Goal: Book appointment/travel/reservation

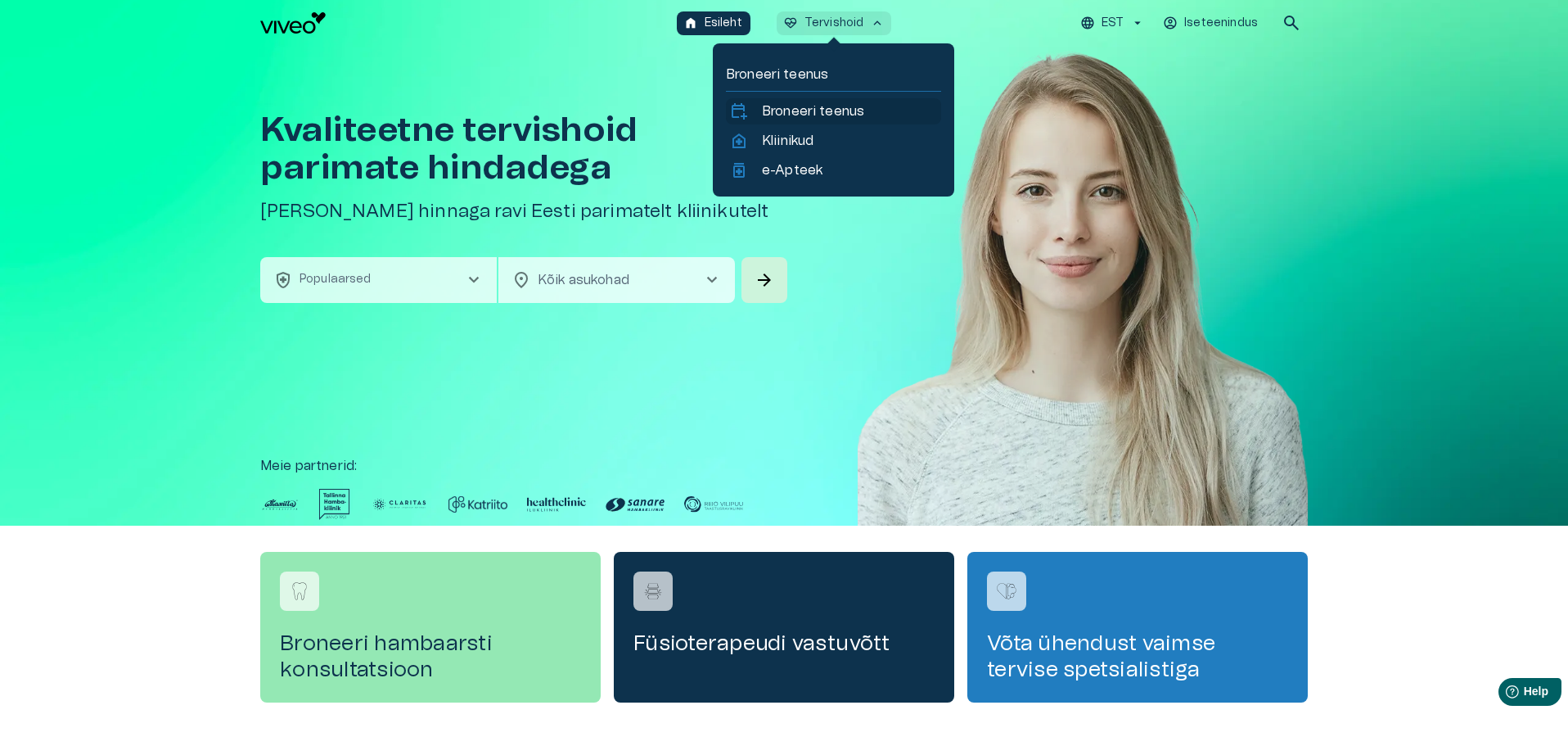
click at [807, 109] on p "Broneeri teenus" at bounding box center [813, 111] width 103 height 19
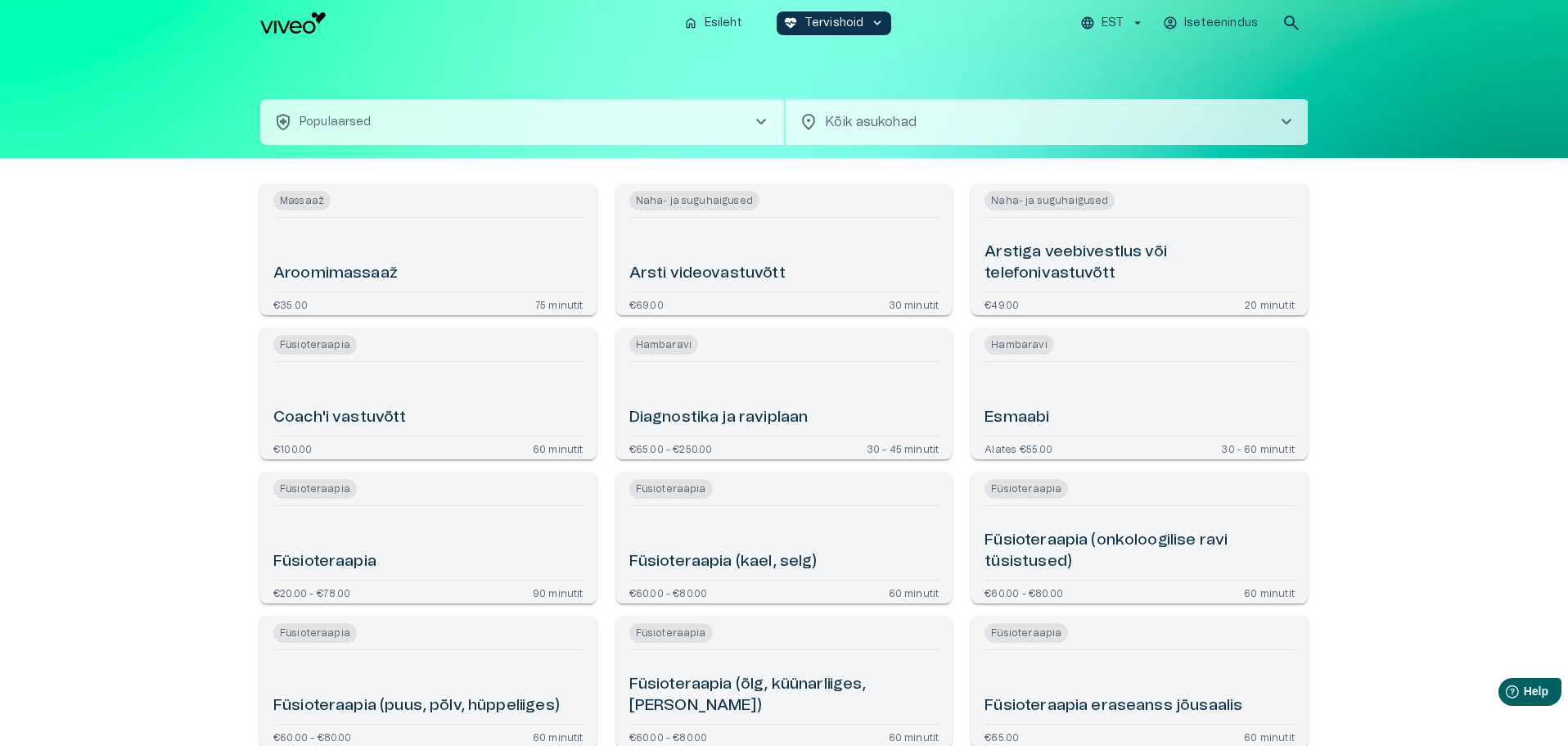
click at [568, 117] on button "health_and_safety Populaarsed chevron_right" at bounding box center [521, 122] width 524 height 45
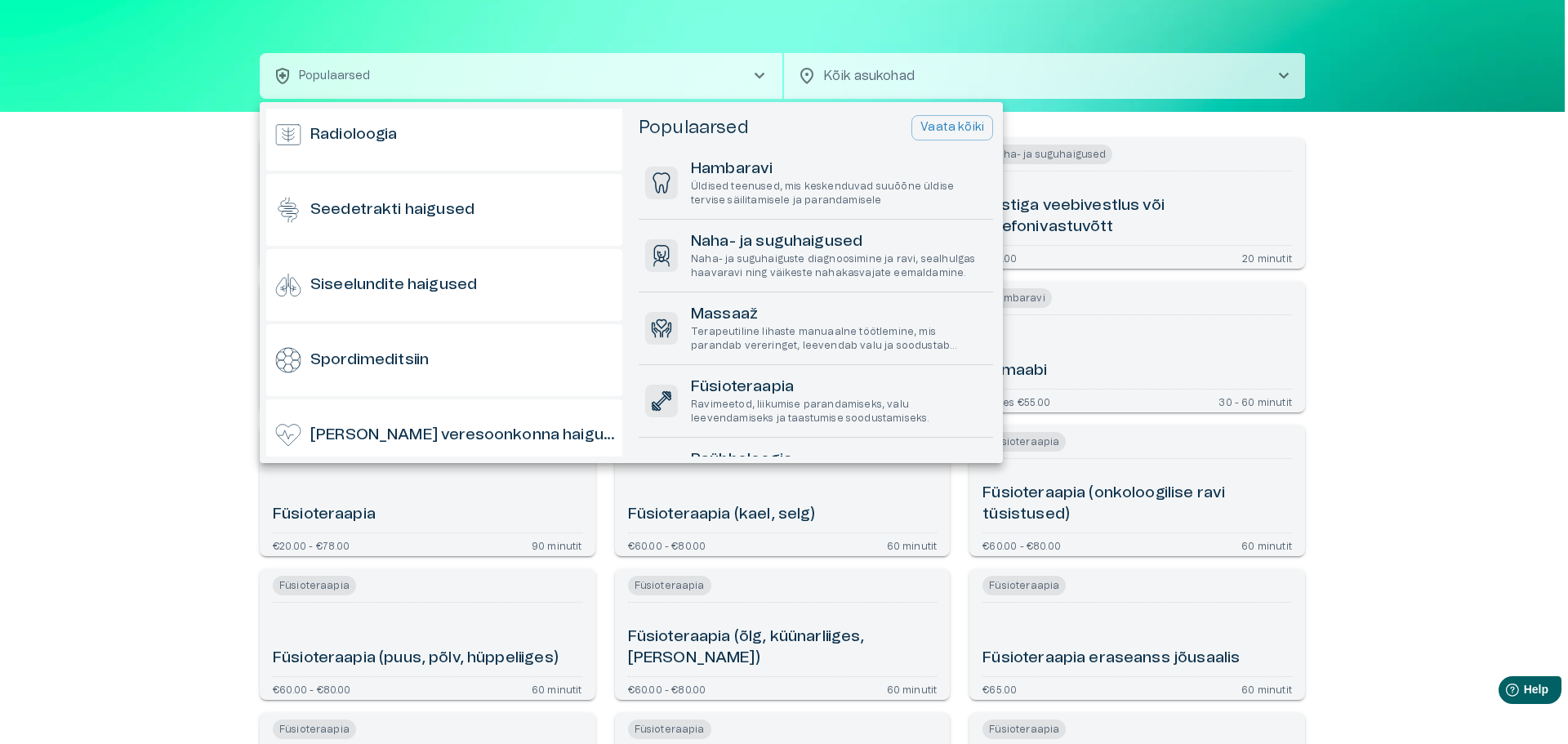
scroll to position [1064, 0]
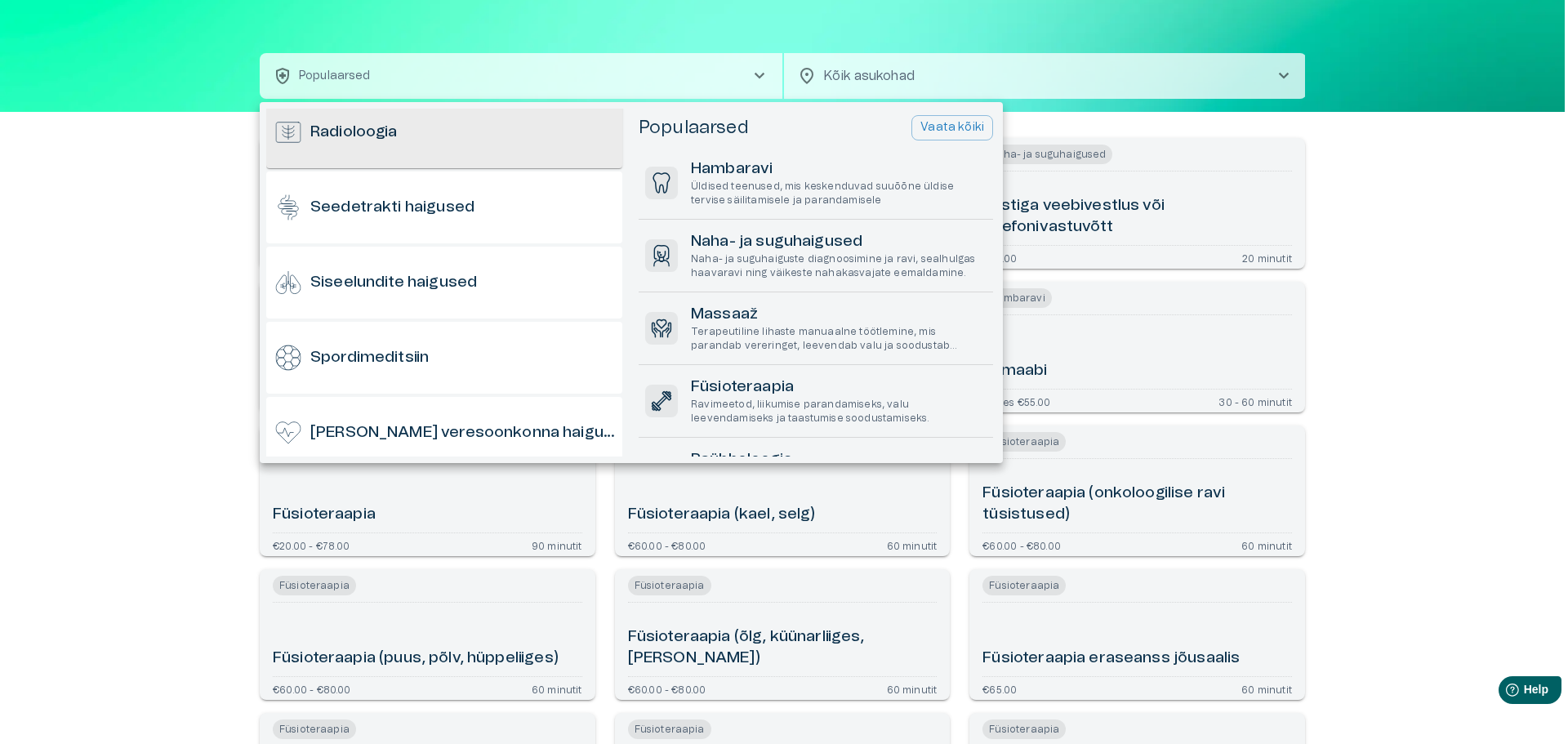
click at [445, 122] on div "Radioloogia" at bounding box center [444, 133] width 356 height 72
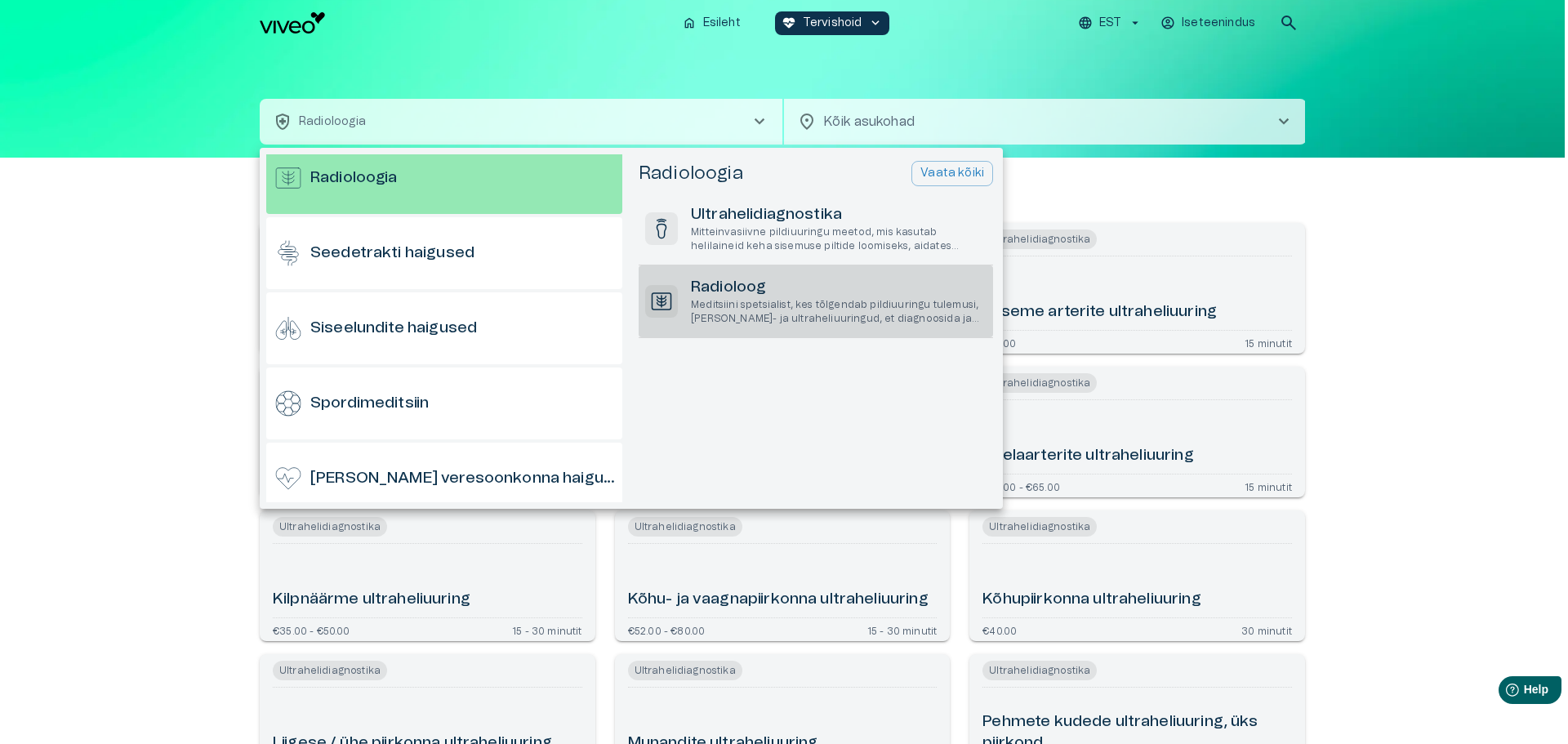
click at [814, 300] on p "Meditsiini spetsialist, kes tõlgendab pildiuuringu tulemusi, [PERSON_NAME]- ja …" at bounding box center [838, 311] width 295 height 28
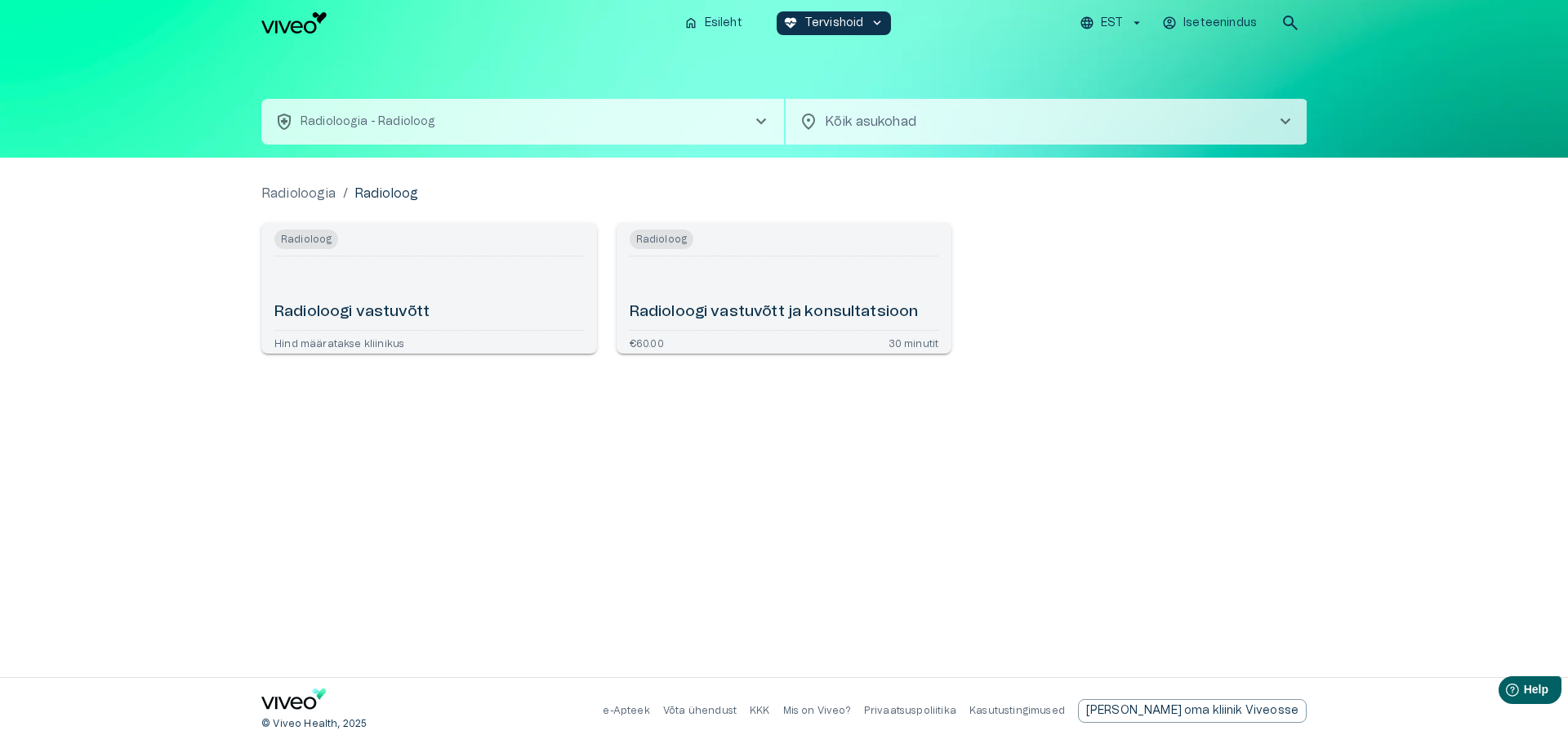
click at [716, 296] on div "Radioloogi vastuvõtt ja konsultatsioon" at bounding box center [784, 293] width 310 height 60
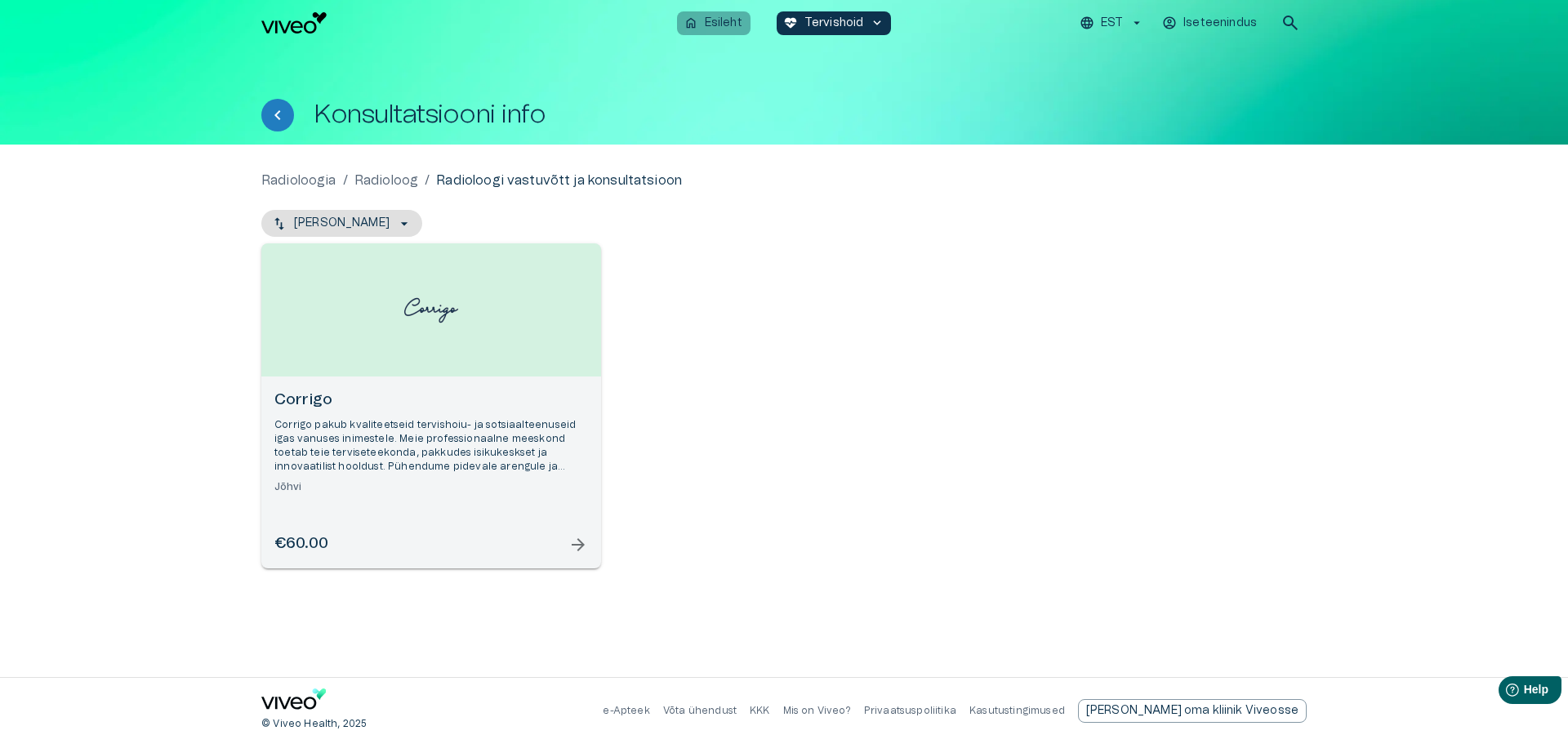
click at [722, 15] on p "Esileht" at bounding box center [723, 23] width 38 height 17
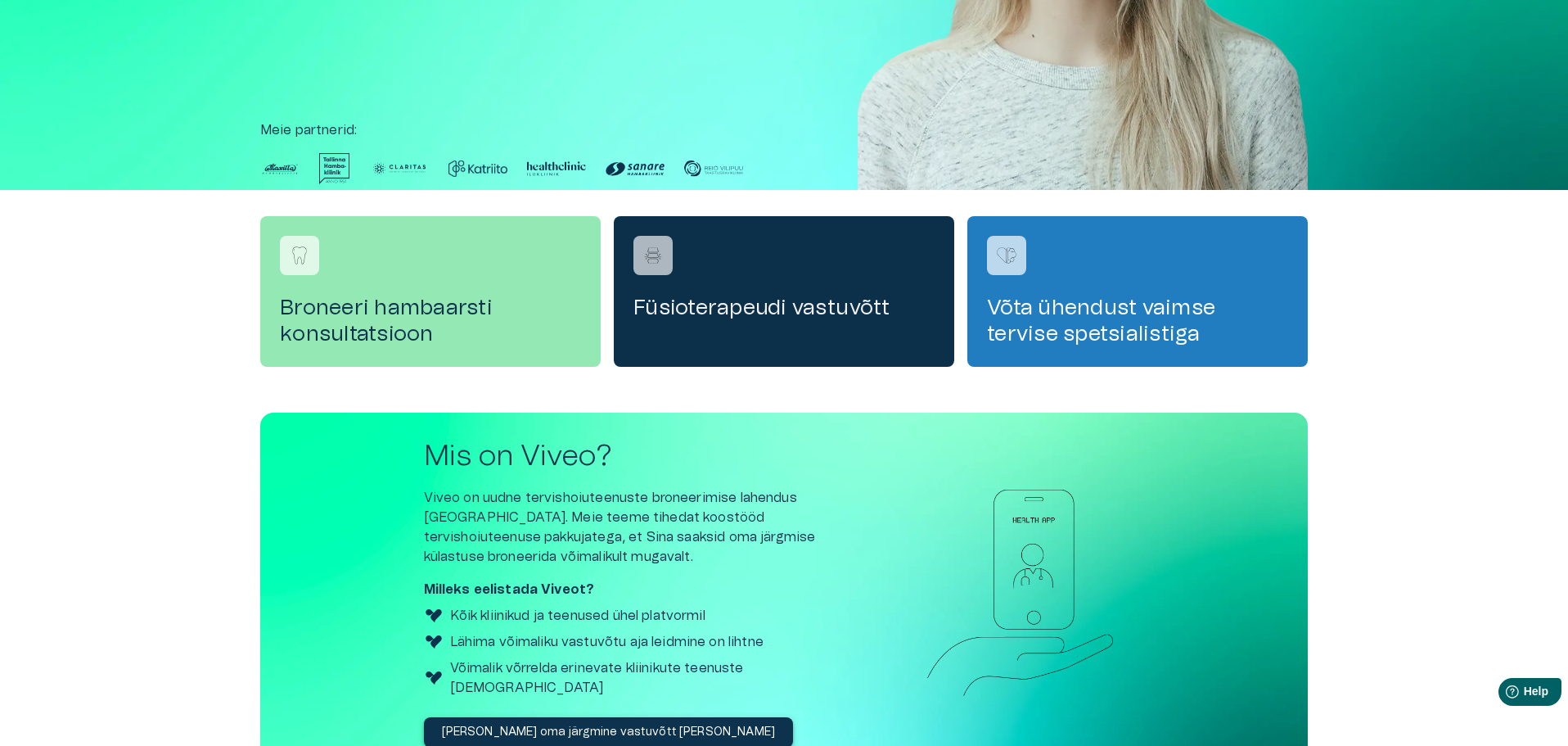
scroll to position [463, 0]
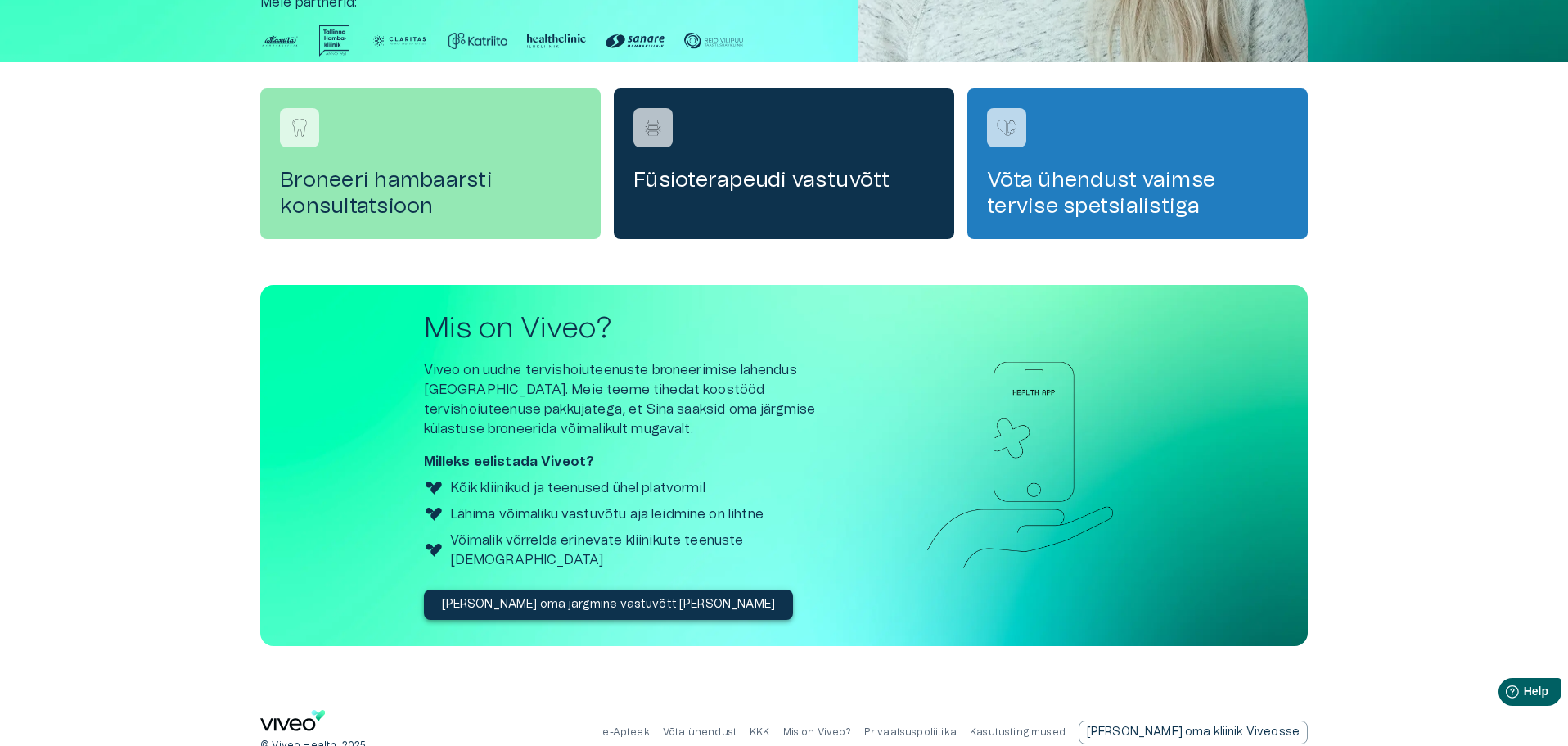
click at [560, 595] on p "[PERSON_NAME] oma järgmine vastuvõtt [PERSON_NAME]" at bounding box center [609, 604] width 334 height 17
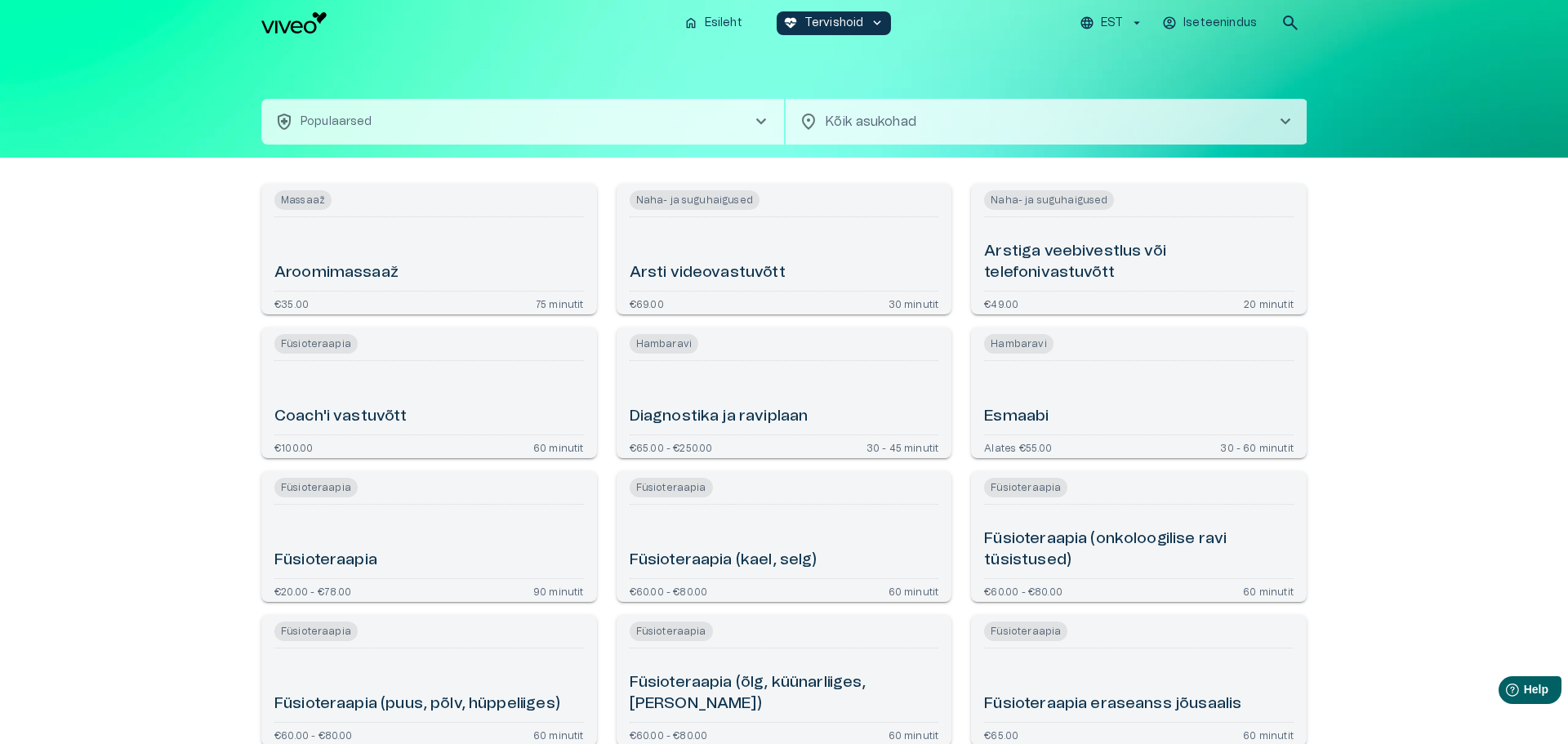
click at [857, 117] on body "Hindame teie privaatsust Kasutame küpsiseid teie sirvimiskogemuse parandamiseks…" at bounding box center [784, 372] width 1568 height 744
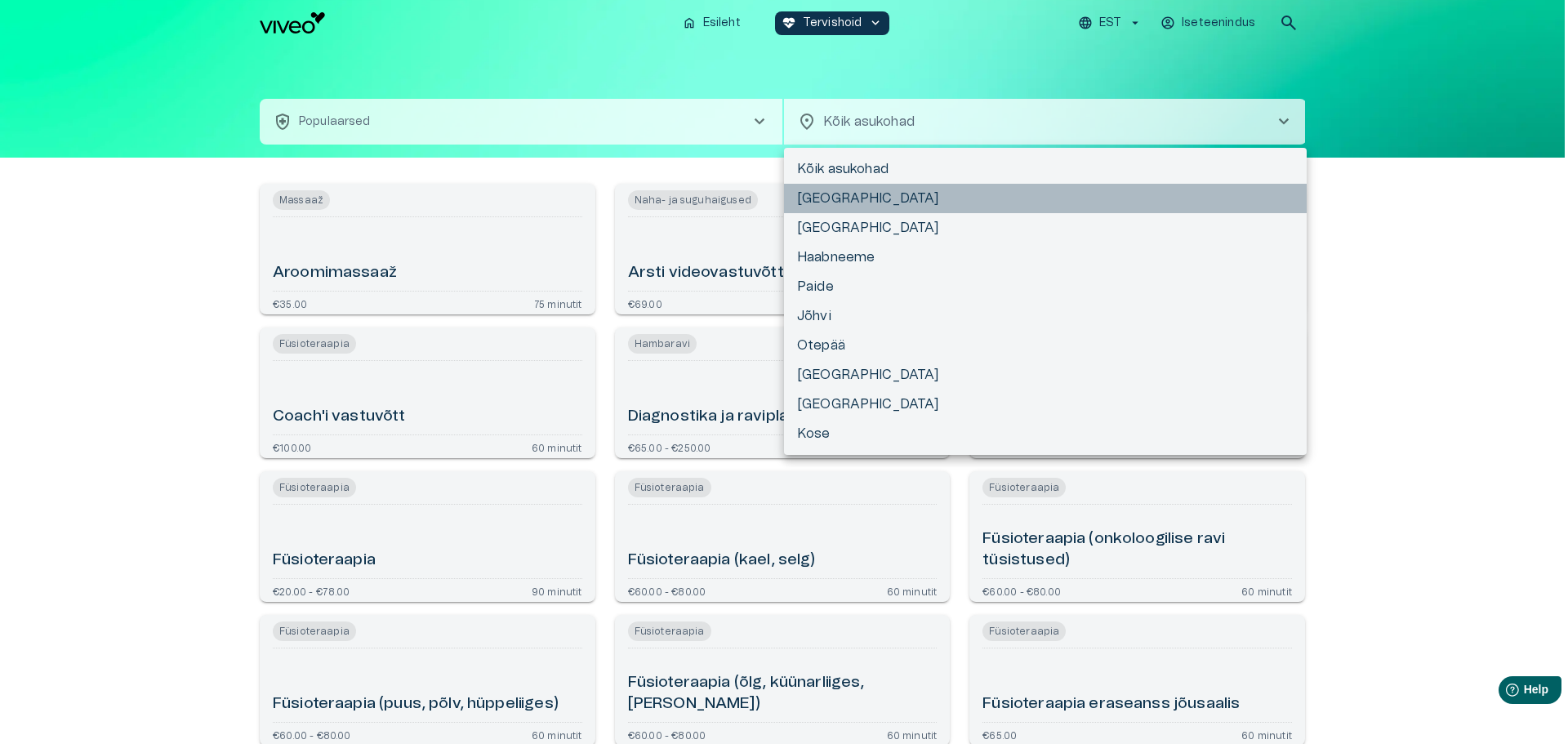
click at [828, 190] on li "[GEOGRAPHIC_DATA]" at bounding box center [1044, 198] width 523 height 29
type input "**********"
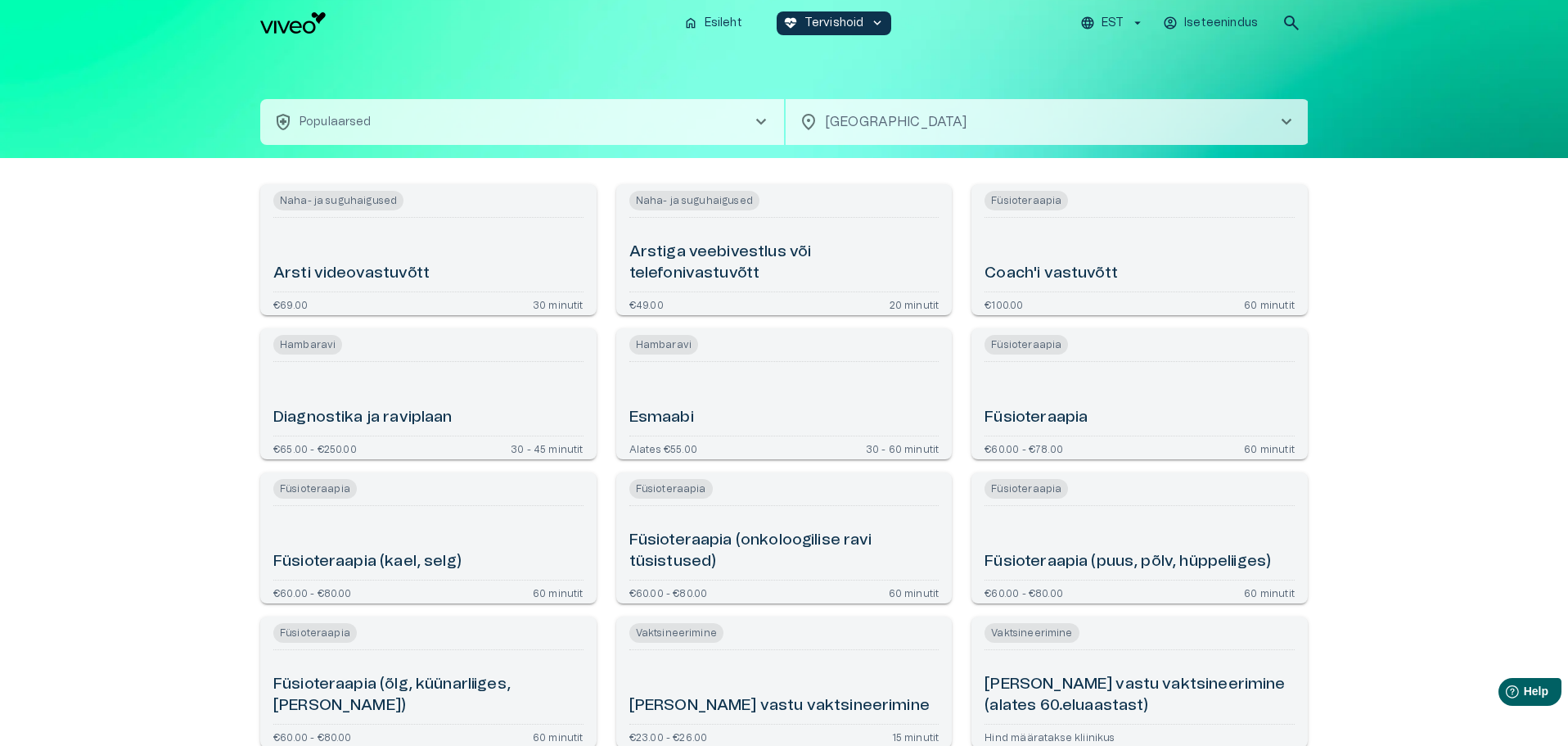
click at [756, 116] on span "chevron_right" at bounding box center [760, 121] width 19 height 19
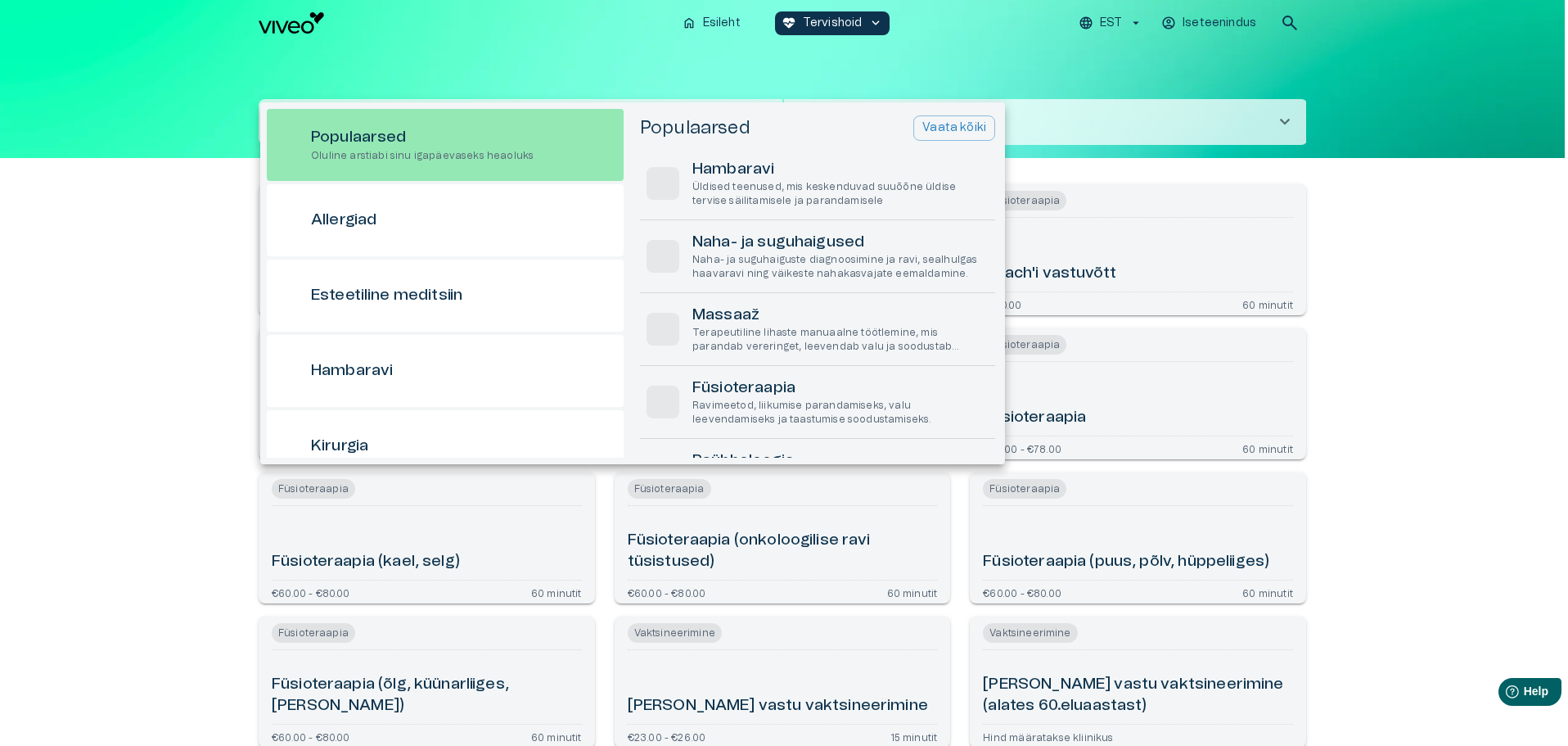
scroll to position [45, 0]
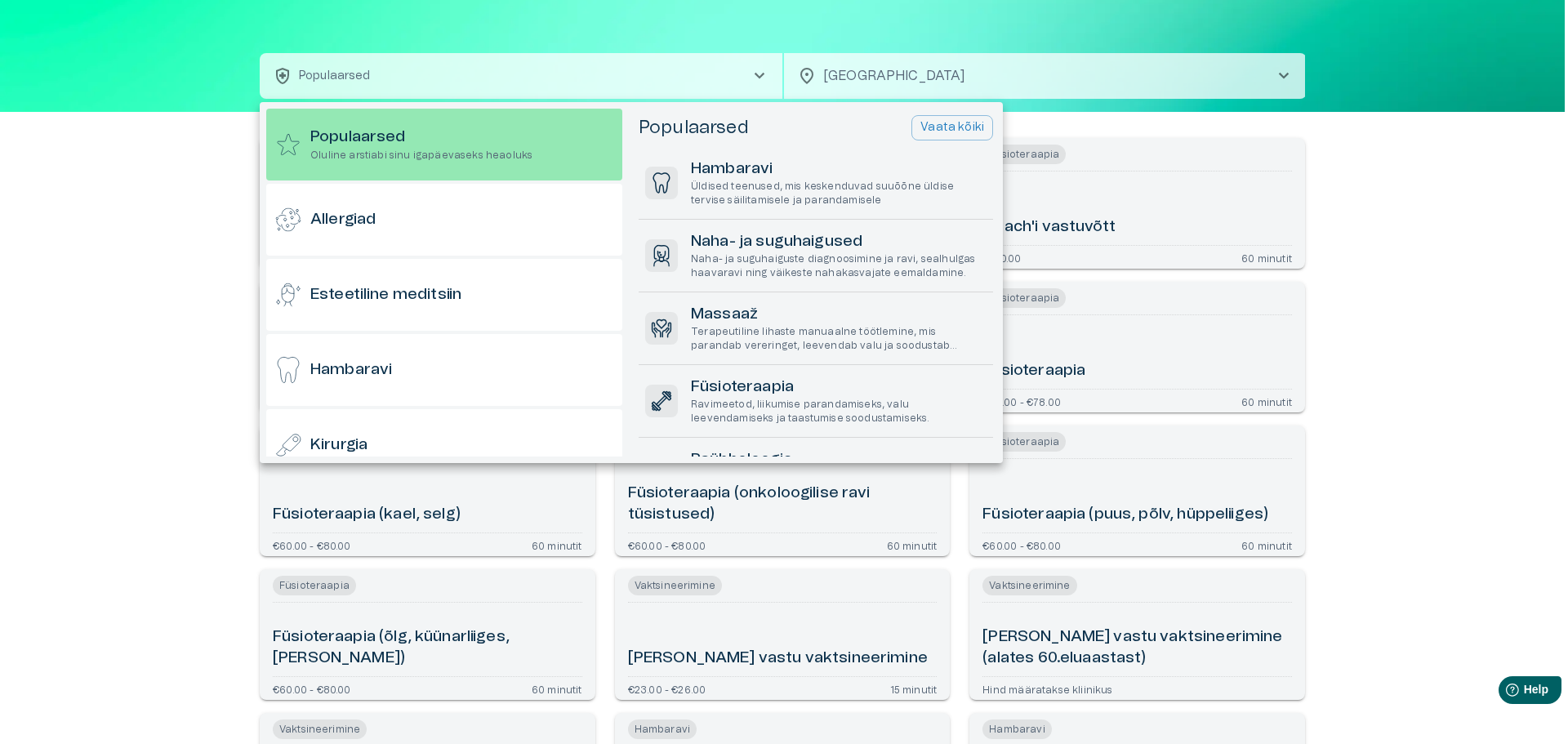
click at [942, 113] on div "Populaarsed Vaata kõiki Hambaravi Üldised teenused, mis keskenduvad suuõõne üld…" at bounding box center [817, 282] width 357 height 348
click at [936, 119] on p "Vaata kõiki" at bounding box center [952, 127] width 64 height 17
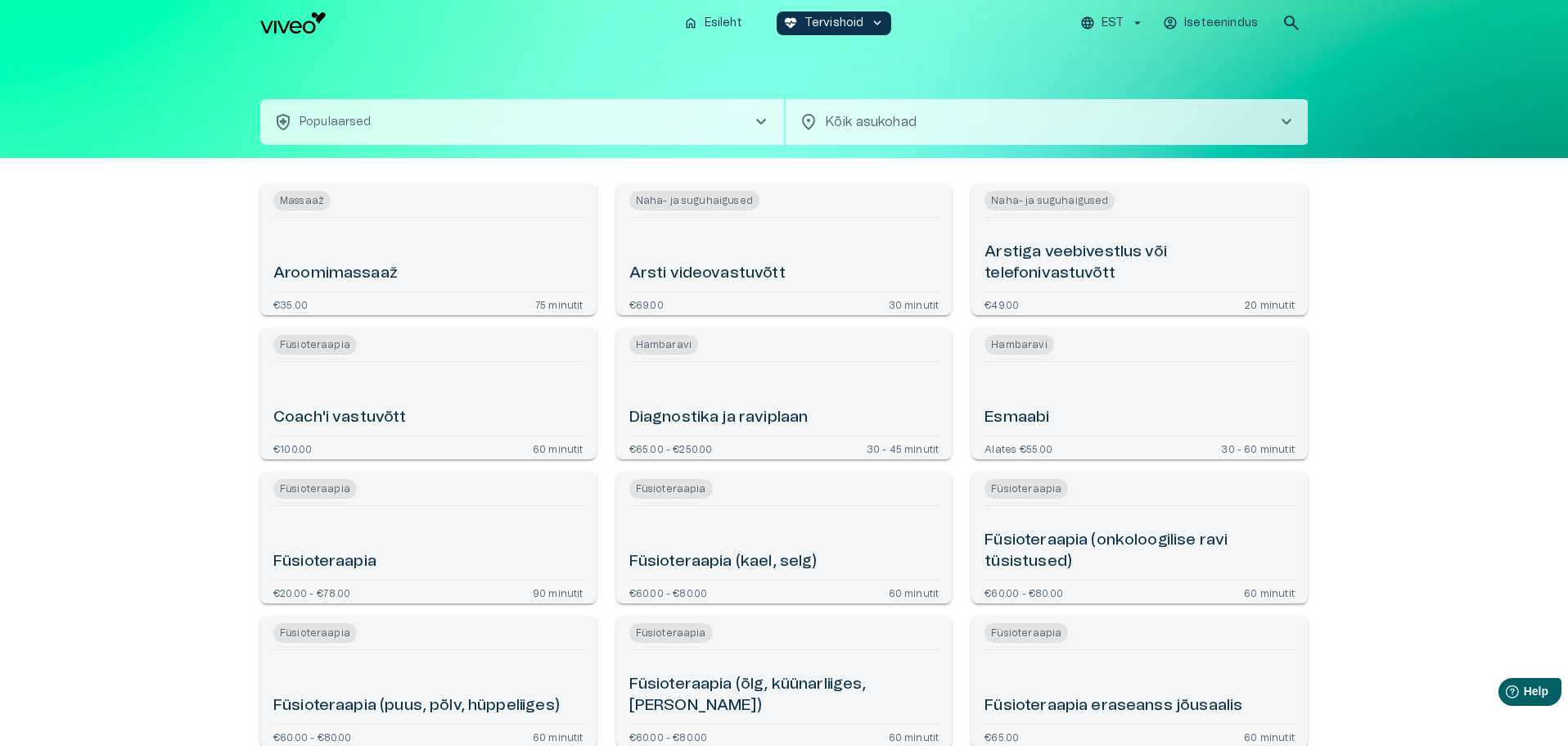
click at [437, 114] on button "health_and_safety Populaarsed chevron_right" at bounding box center [521, 122] width 524 height 45
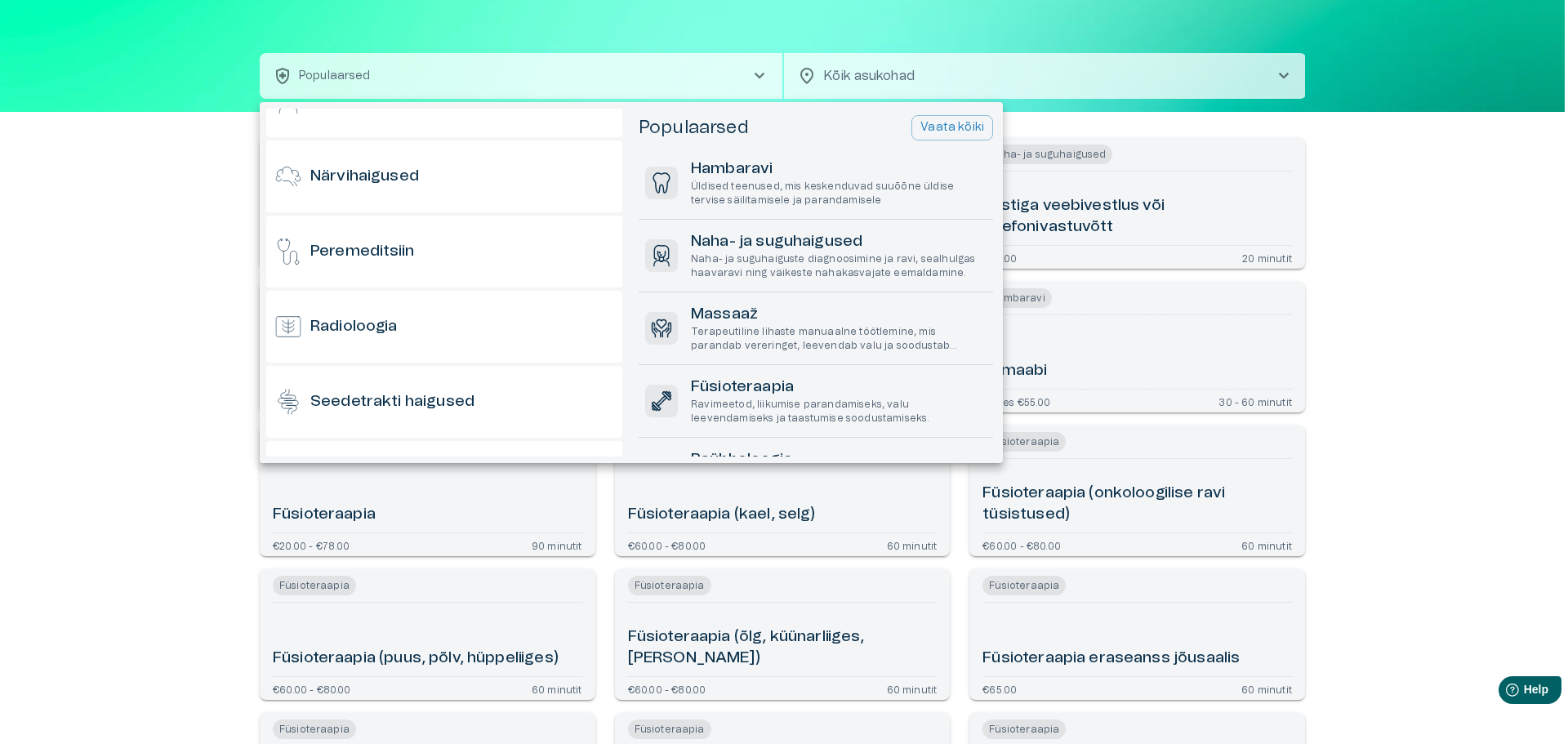
scroll to position [871, 0]
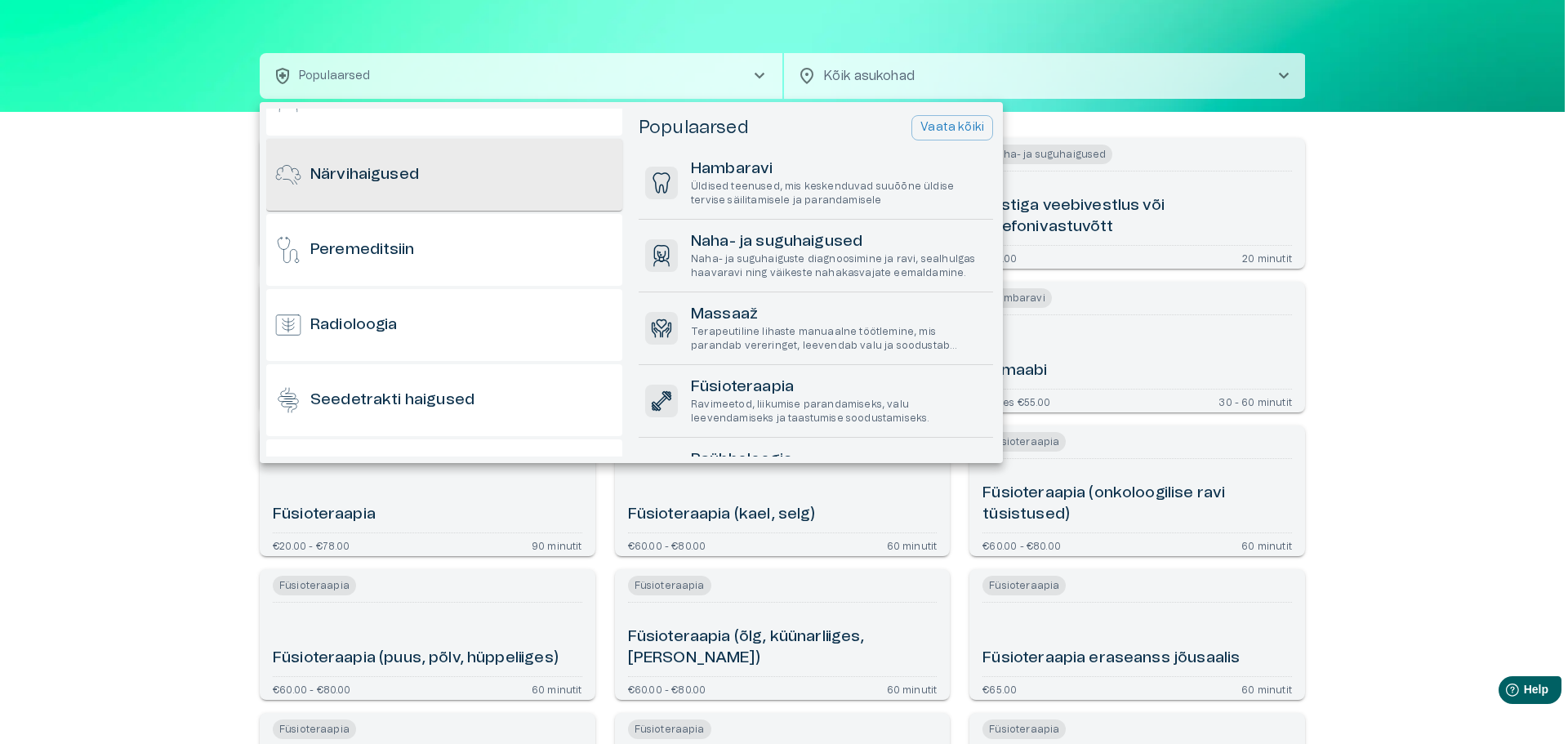
click at [423, 165] on div "Närvihaigused" at bounding box center [444, 174] width 356 height 72
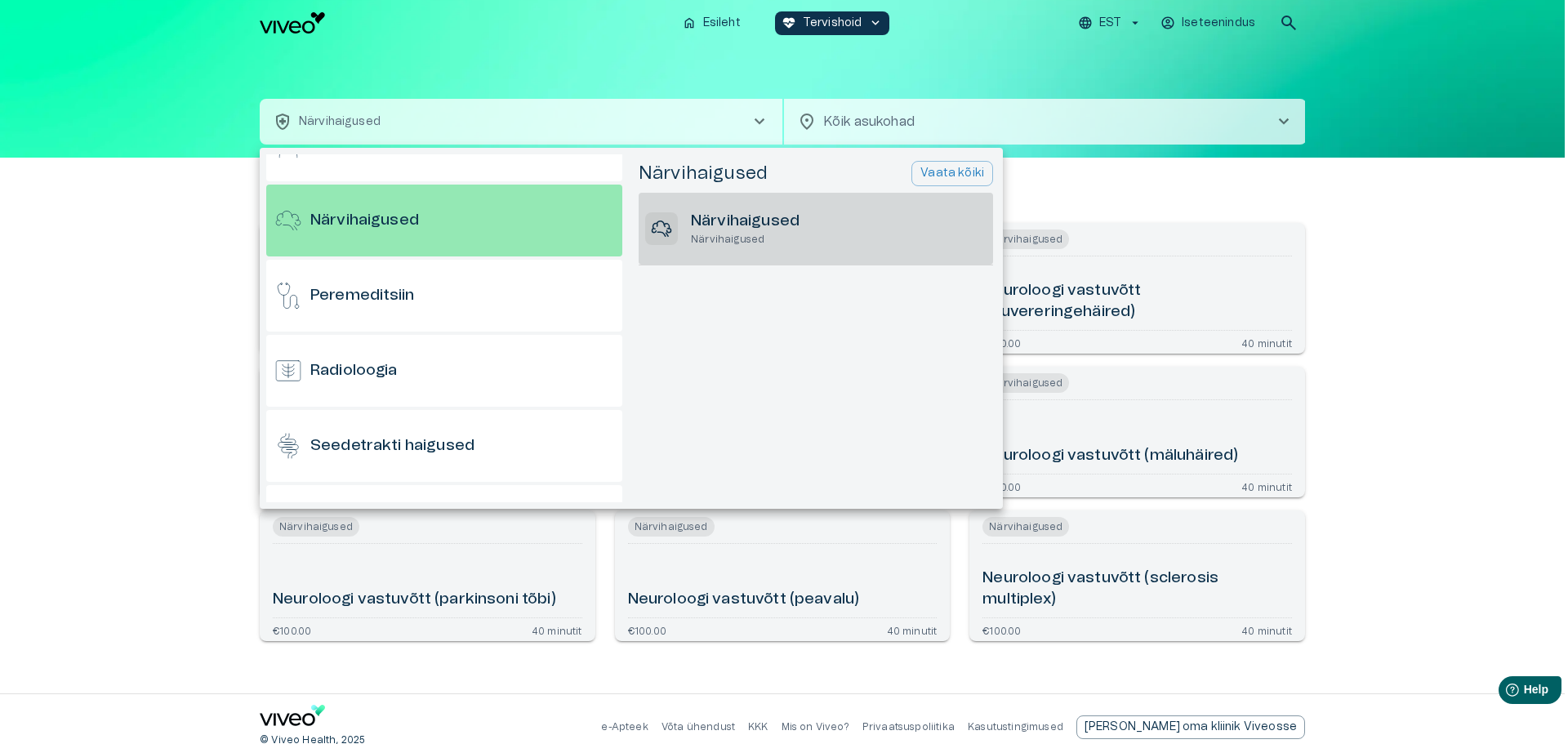
click at [745, 231] on h6 "Närvihaigused" at bounding box center [744, 221] width 108 height 22
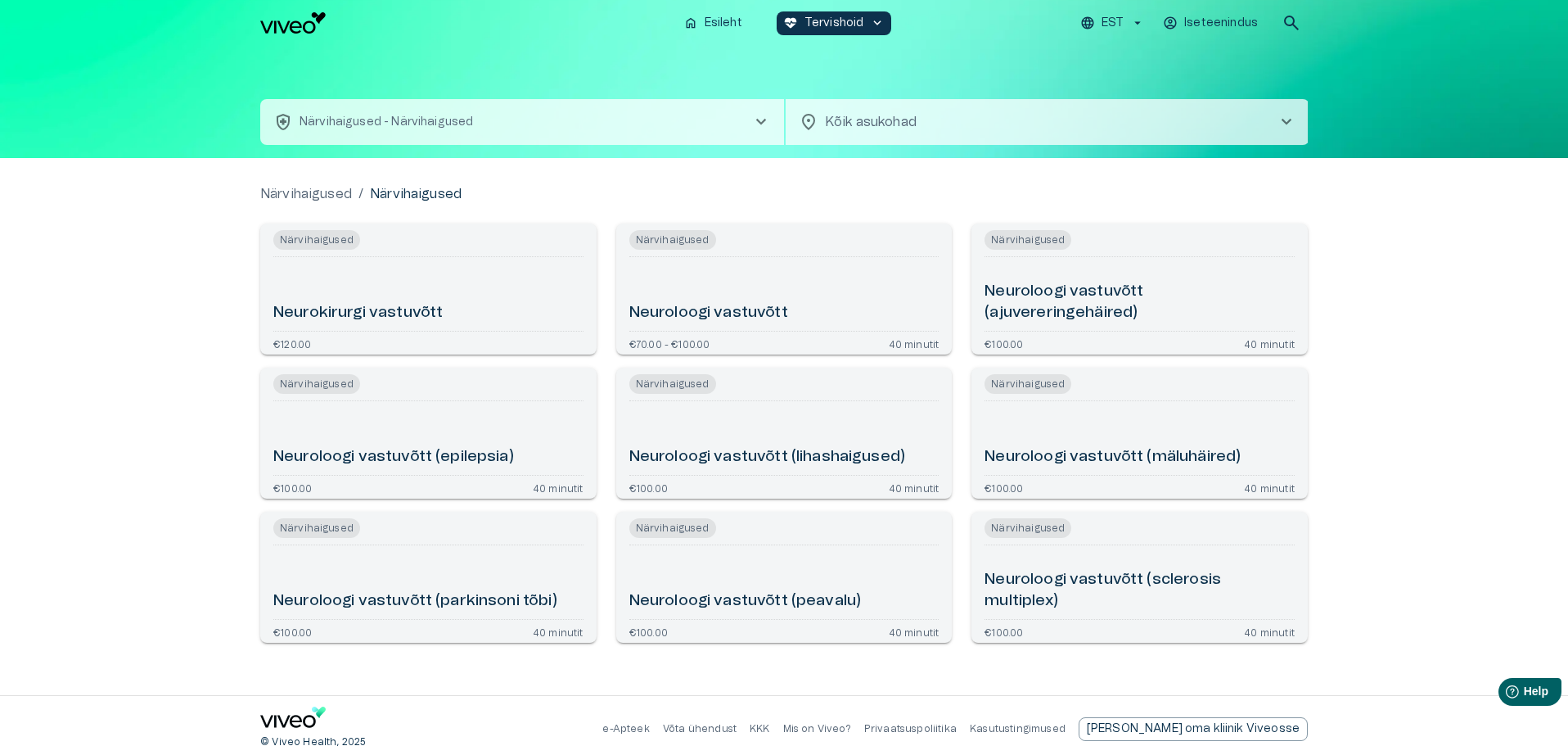
click at [722, 113] on button "health_and_safety Närvihaigused - Närvihaigused chevron_right" at bounding box center [521, 122] width 524 height 45
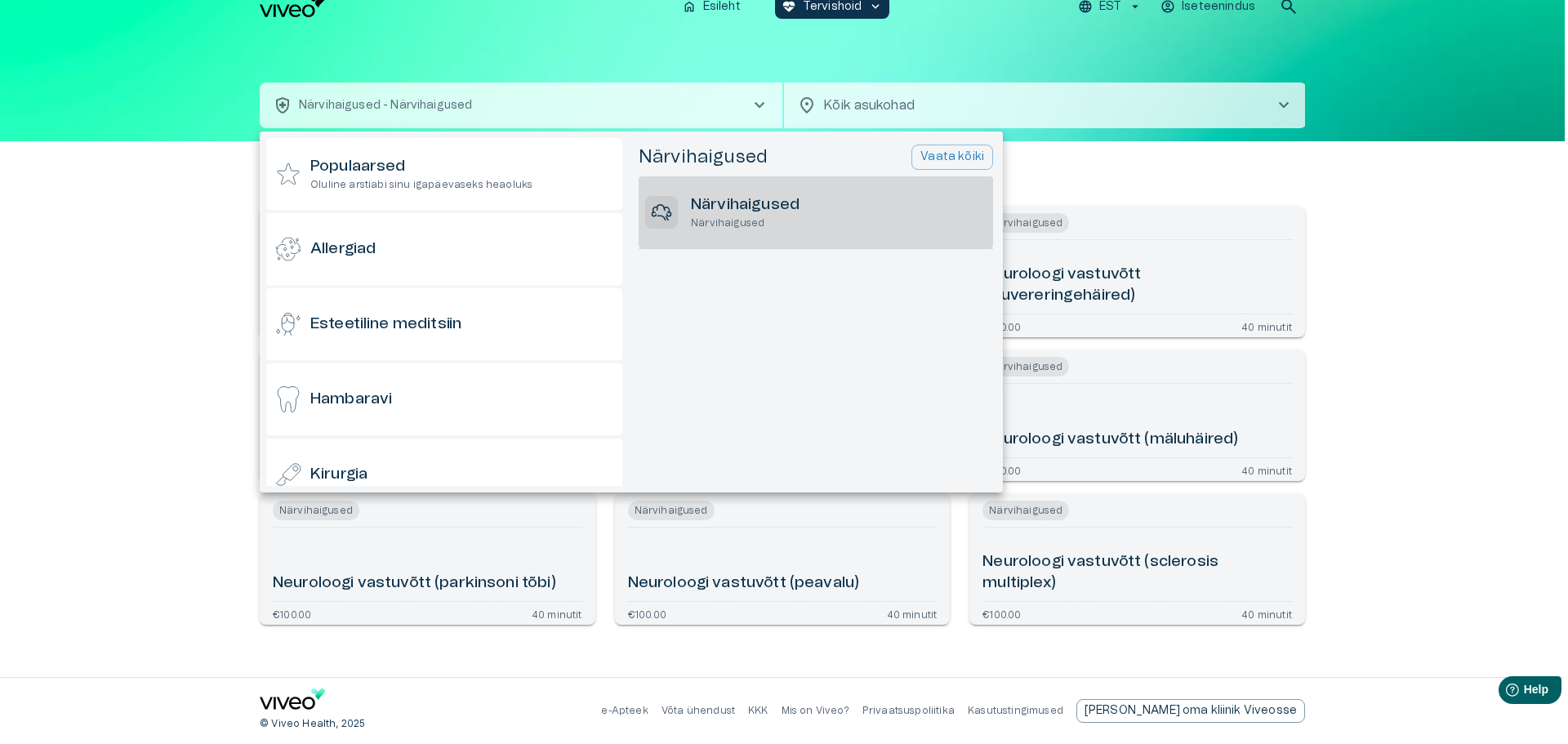
click at [531, 102] on div at bounding box center [784, 372] width 1568 height 744
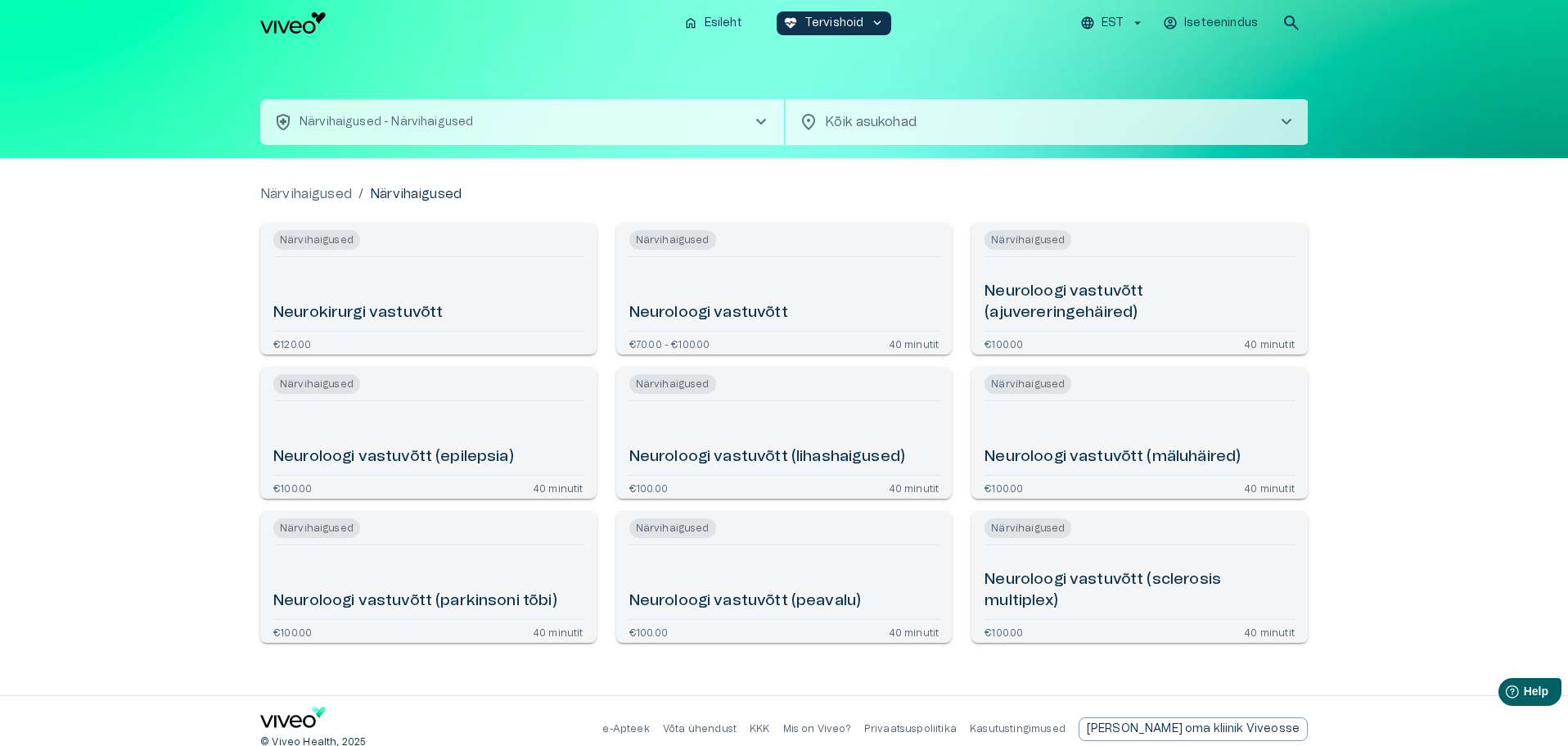
click at [1296, 17] on span "search" at bounding box center [1291, 23] width 19 height 19
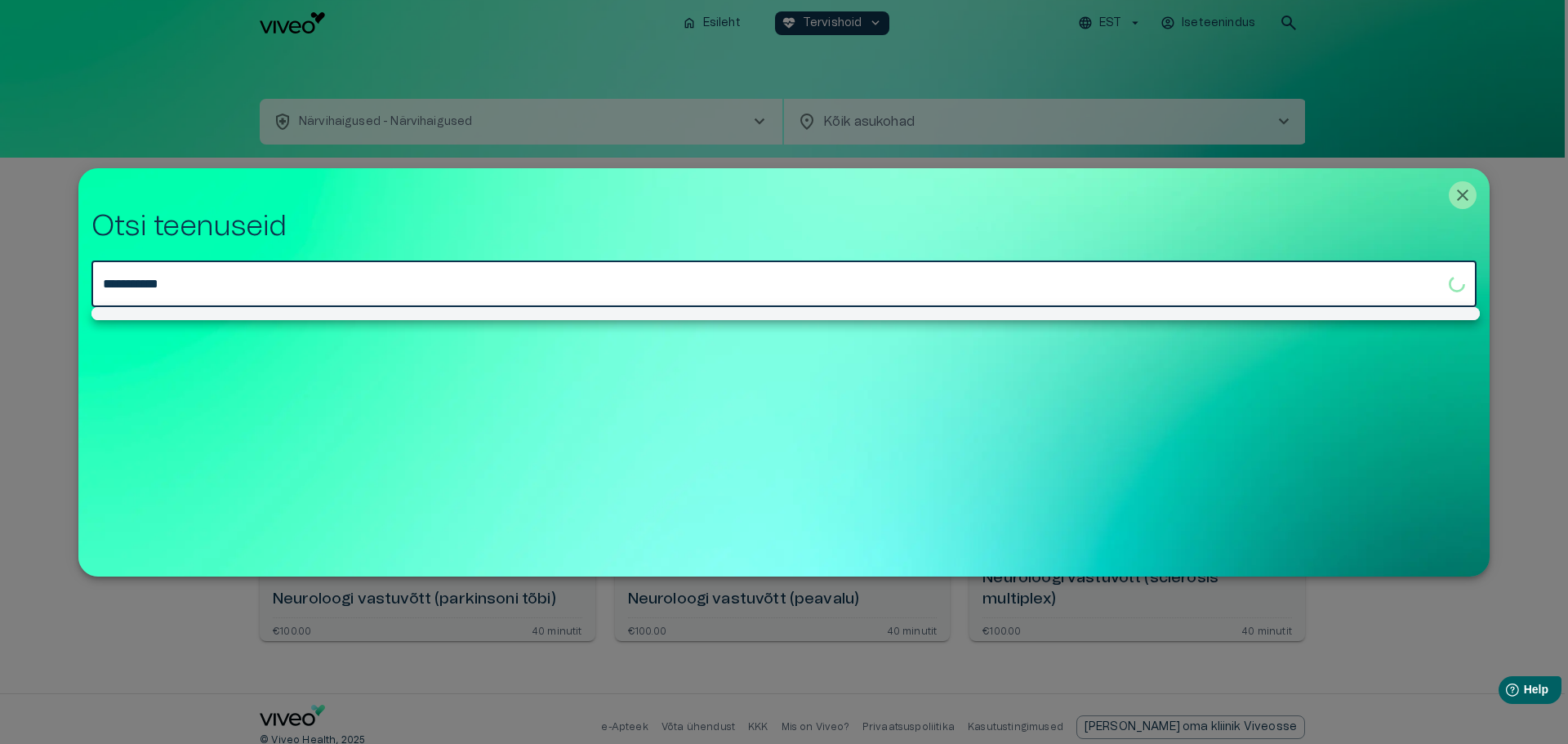
type input "**********"
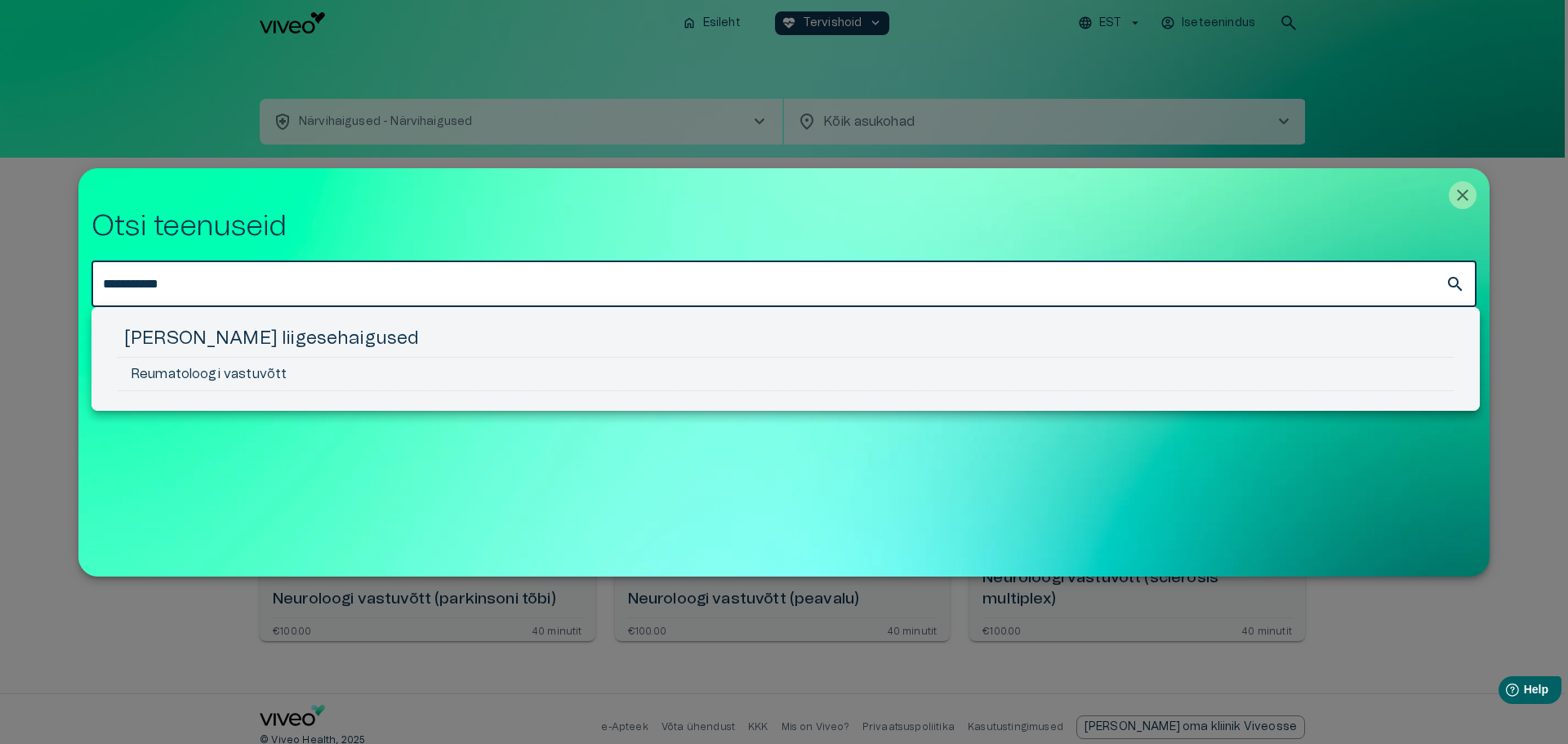
click at [247, 367] on li "Reumatoloogi vastuvõtt" at bounding box center [785, 374] width 1336 height 34
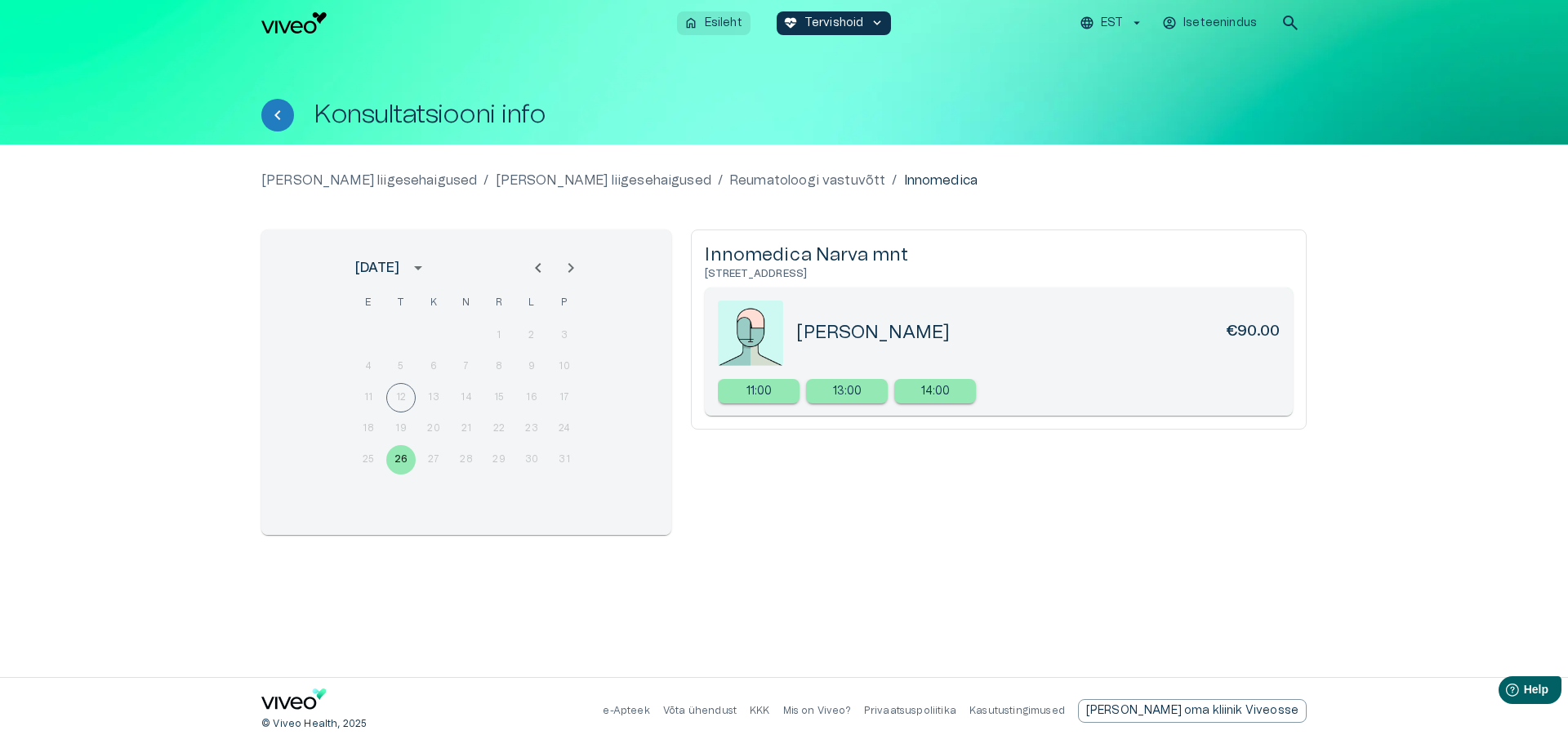
click at [726, 15] on p "Esileht" at bounding box center [723, 23] width 38 height 17
